Goal: Find specific page/section: Find specific page/section

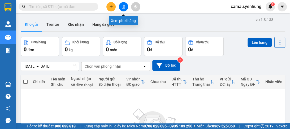
click at [122, 8] on button at bounding box center [123, 6] width 9 height 9
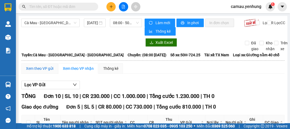
click at [48, 69] on div "Xem theo VP gửi" at bounding box center [39, 68] width 27 height 6
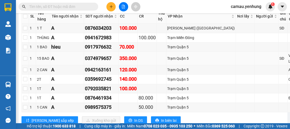
scroll to position [64, 0]
